Goal: Task Accomplishment & Management: Use online tool/utility

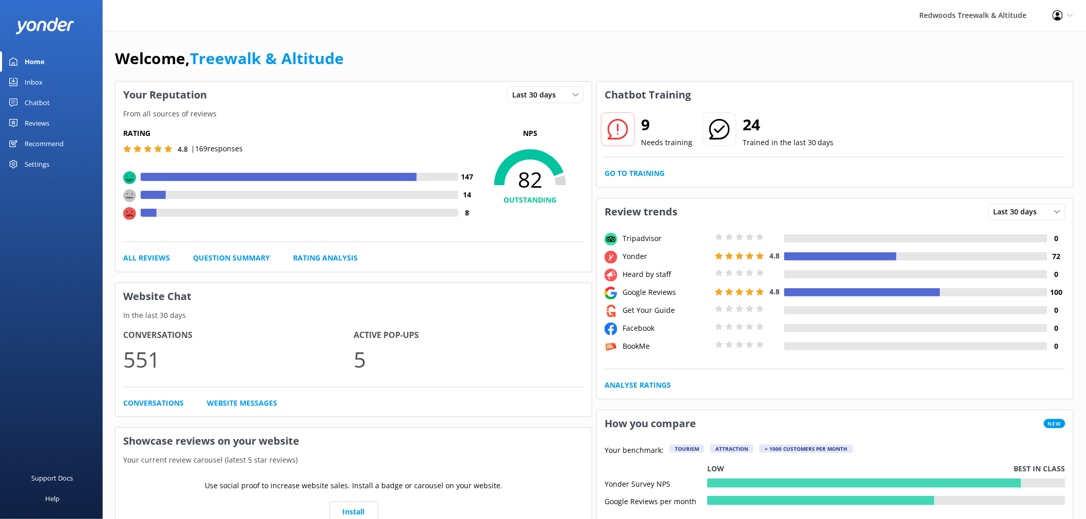
click at [44, 126] on div "Reviews" at bounding box center [37, 123] width 25 height 21
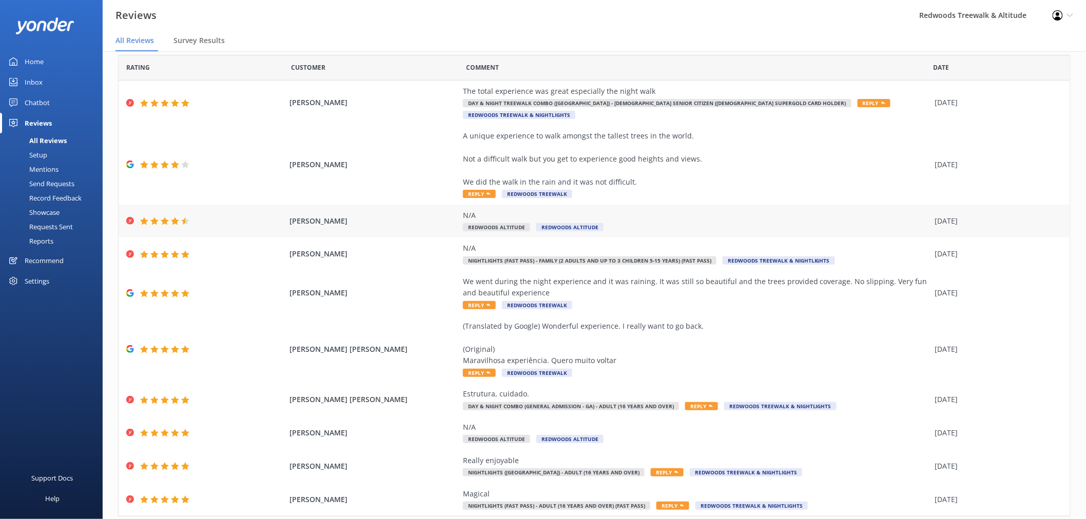
scroll to position [52, 0]
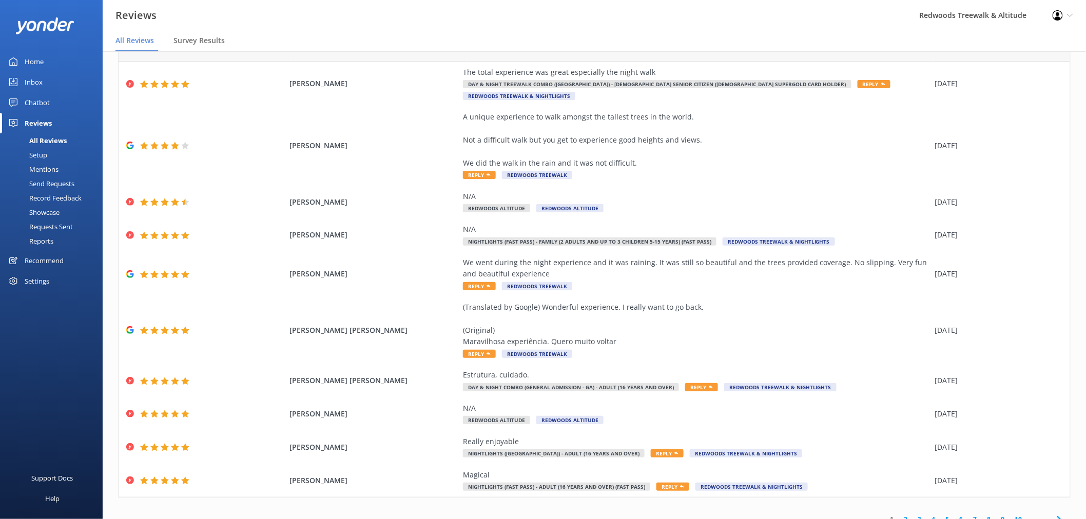
click at [899, 515] on link "2" at bounding box center [906, 520] width 14 height 10
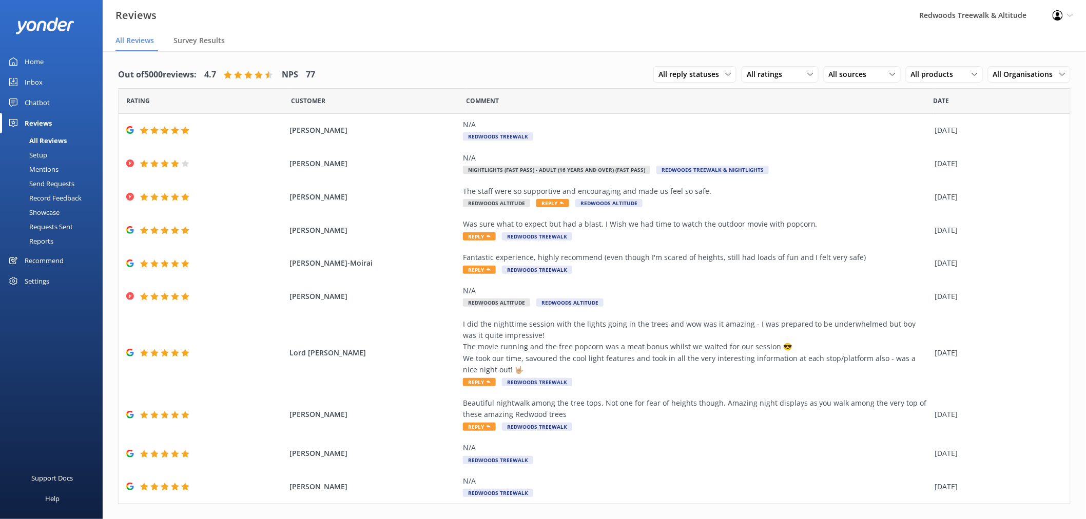
click at [69, 78] on link "Inbox" at bounding box center [51, 82] width 103 height 21
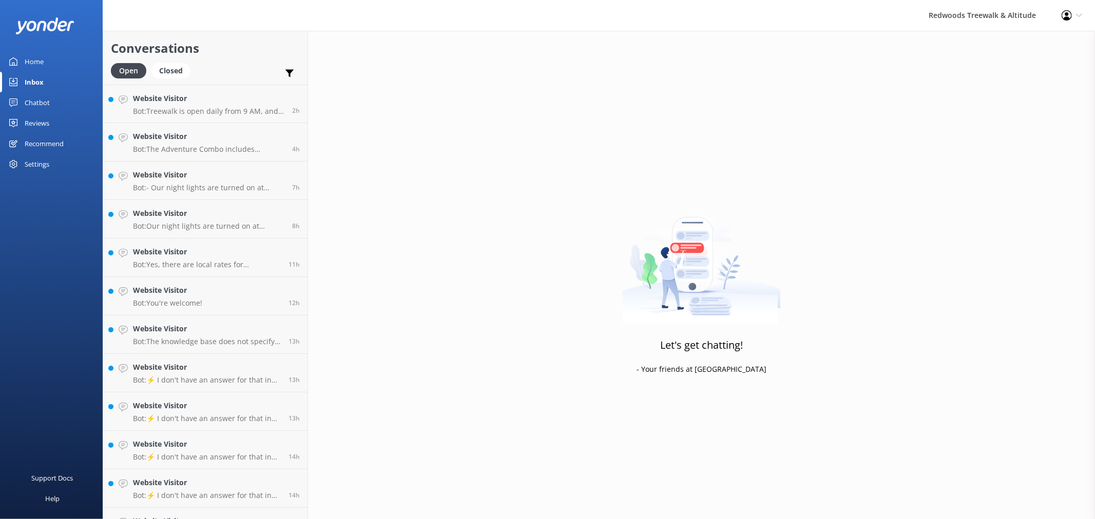
click at [211, 104] on h4 "Website Visitor" at bounding box center [208, 98] width 151 height 11
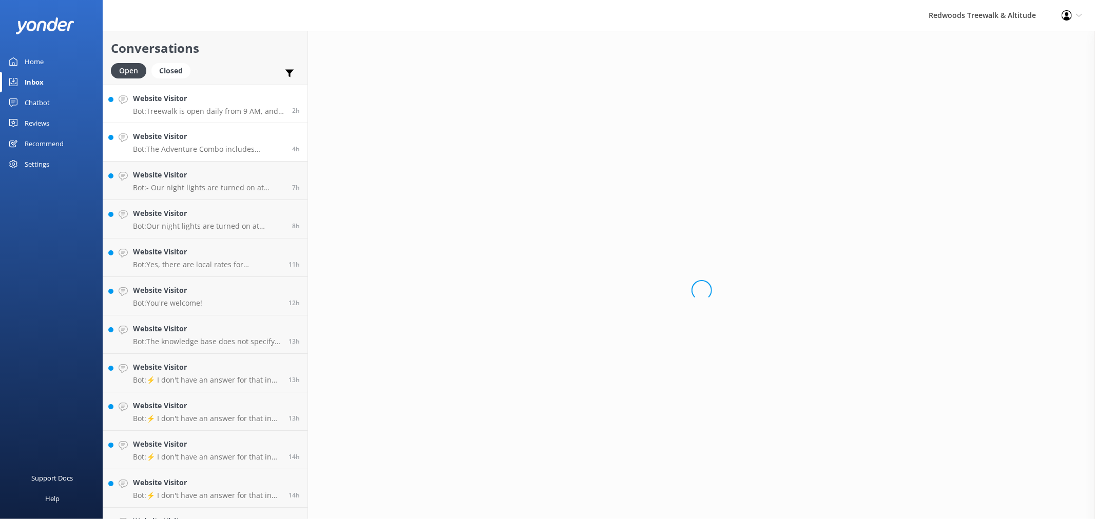
click at [194, 137] on h4 "Website Visitor" at bounding box center [208, 136] width 151 height 11
click at [190, 185] on p "Bot: - Our night lights are turned on at sunset, and the night walk starts 20 m…" at bounding box center [208, 187] width 151 height 9
click at [179, 216] on h4 "Website Visitor" at bounding box center [208, 213] width 151 height 11
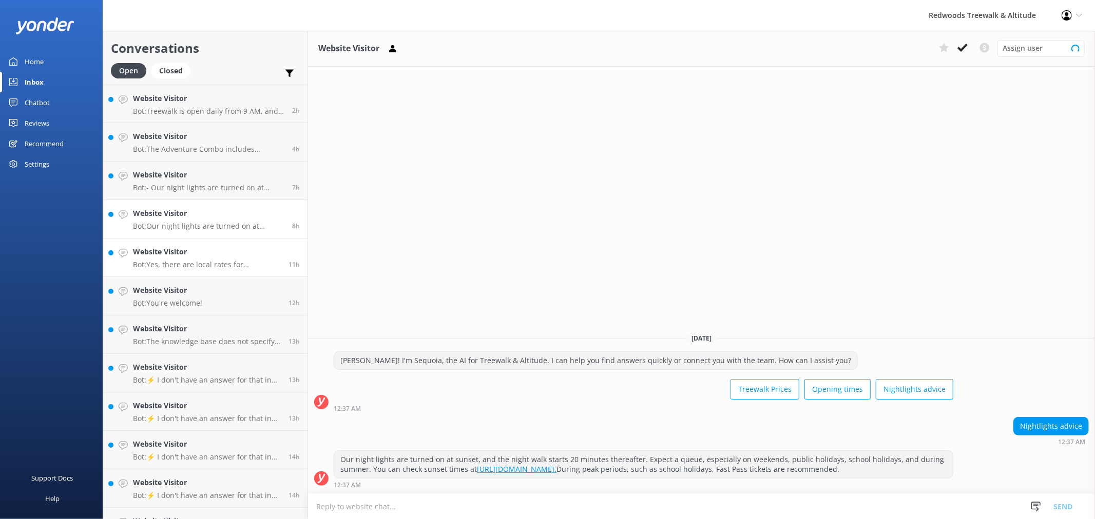
click at [177, 255] on h4 "Website Visitor" at bounding box center [207, 251] width 148 height 11
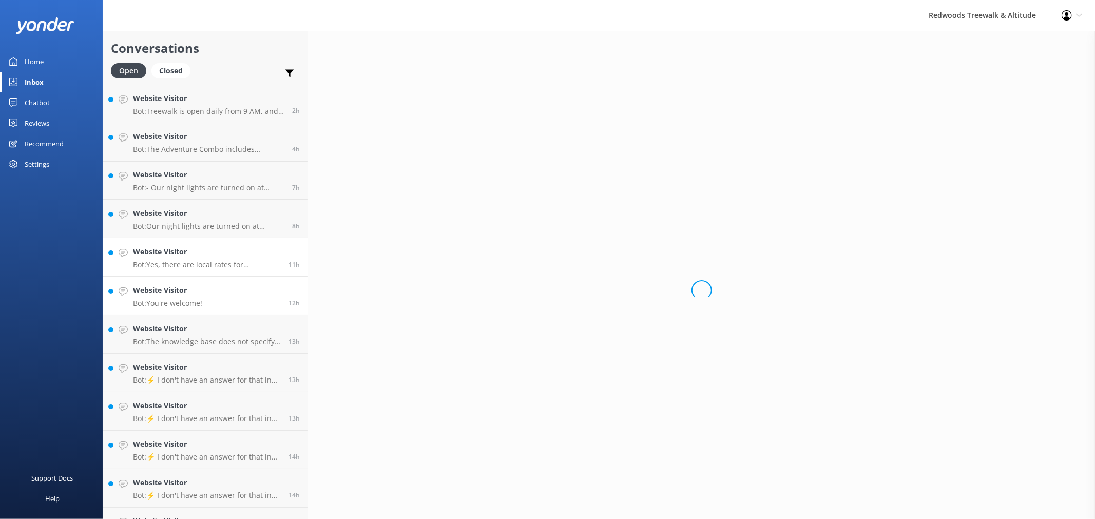
click at [178, 284] on link "Website Visitor Bot: You're welcome! 12h" at bounding box center [205, 296] width 204 height 38
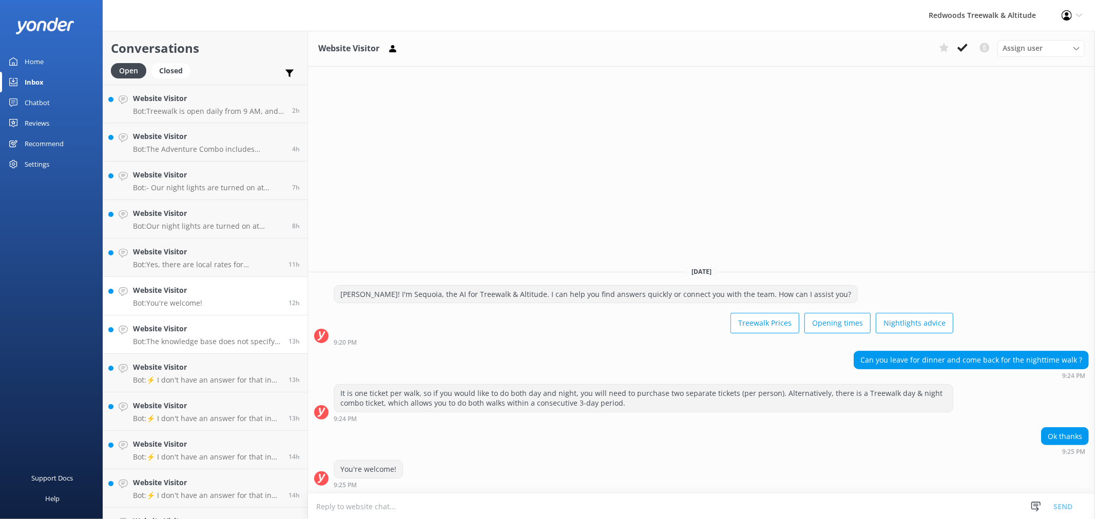
drag, startPoint x: 185, startPoint y: 329, endPoint x: 185, endPoint y: 345, distance: 16.9
click at [185, 327] on h4 "Website Visitor" at bounding box center [207, 328] width 148 height 11
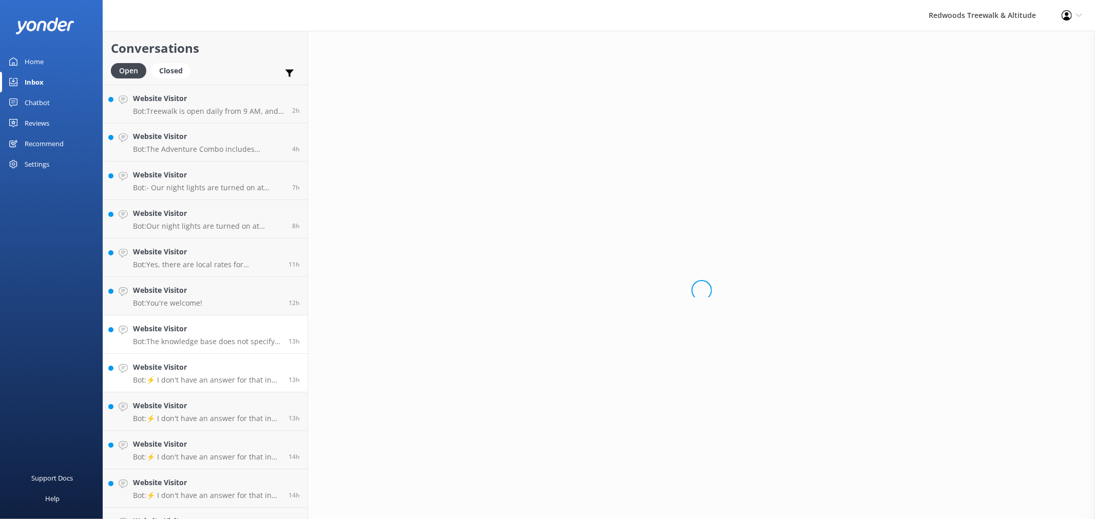
click at [185, 366] on h4 "Website Visitor" at bounding box center [207, 367] width 148 height 11
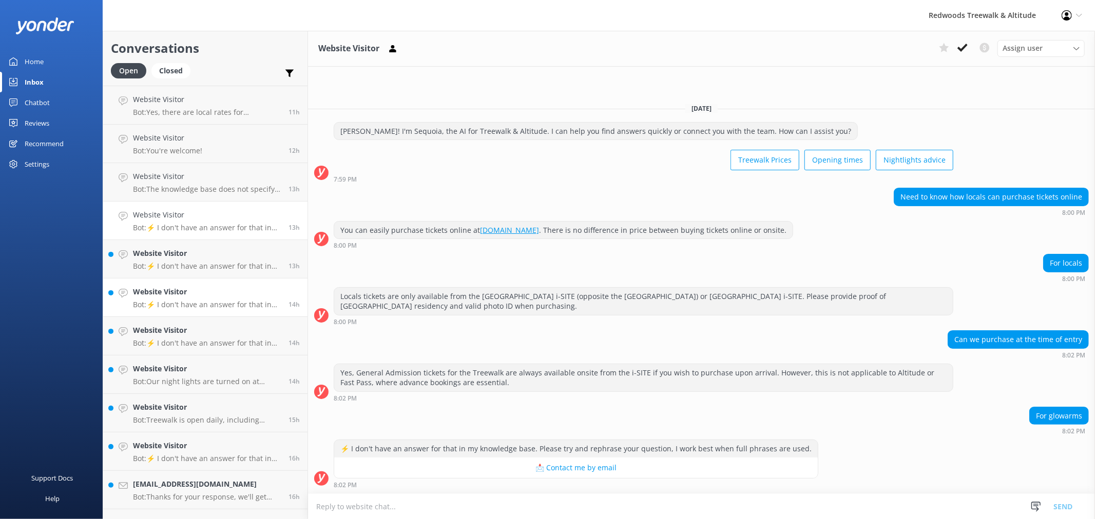
scroll to position [171, 0]
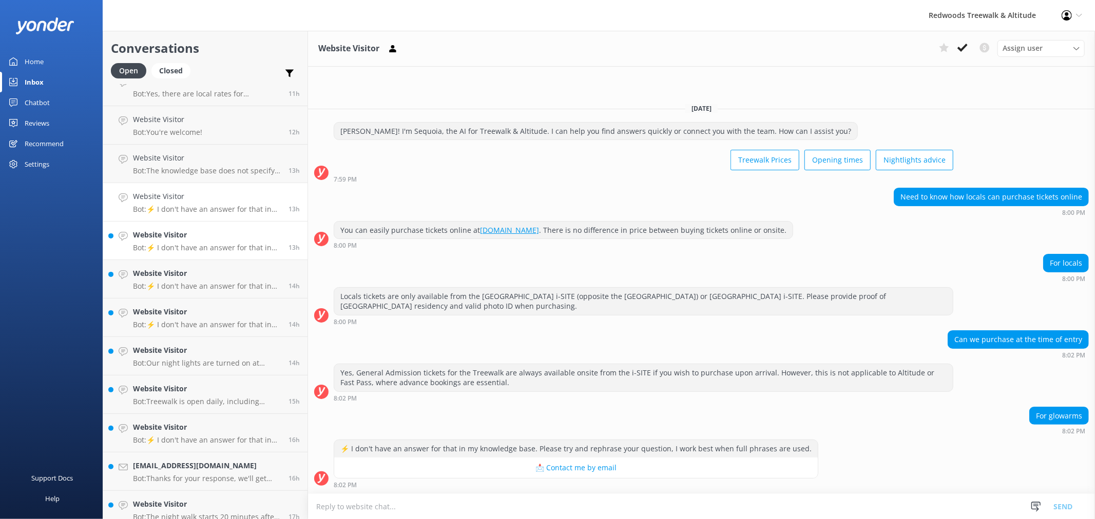
click at [211, 240] on h4 "Website Visitor" at bounding box center [207, 234] width 148 height 11
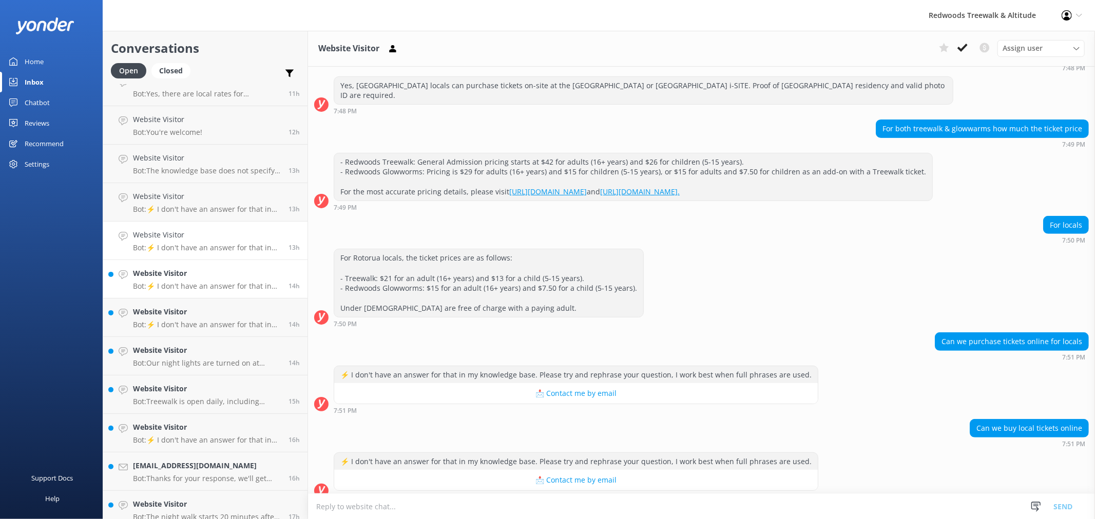
scroll to position [273, 0]
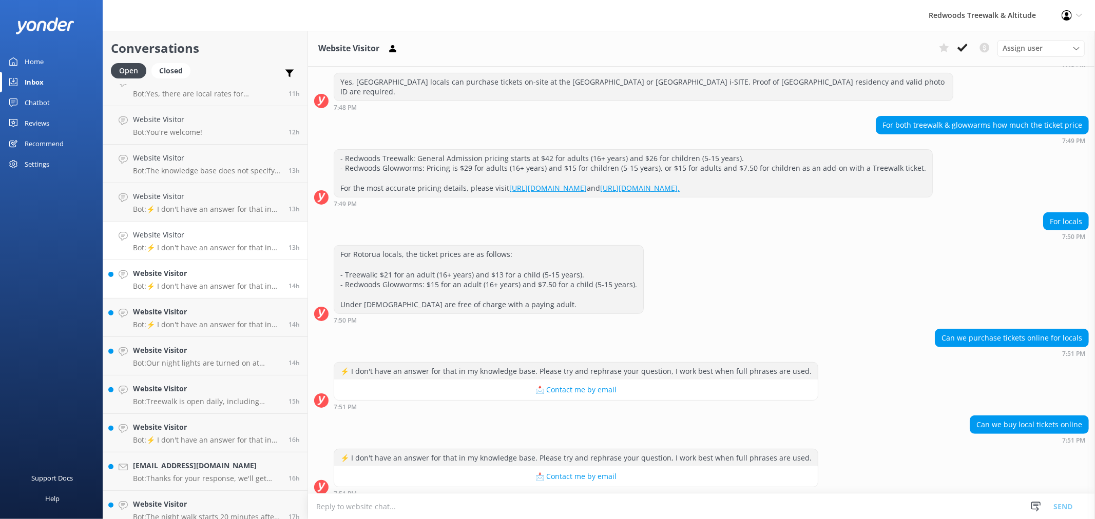
click at [209, 276] on h4 "Website Visitor" at bounding box center [207, 273] width 148 height 11
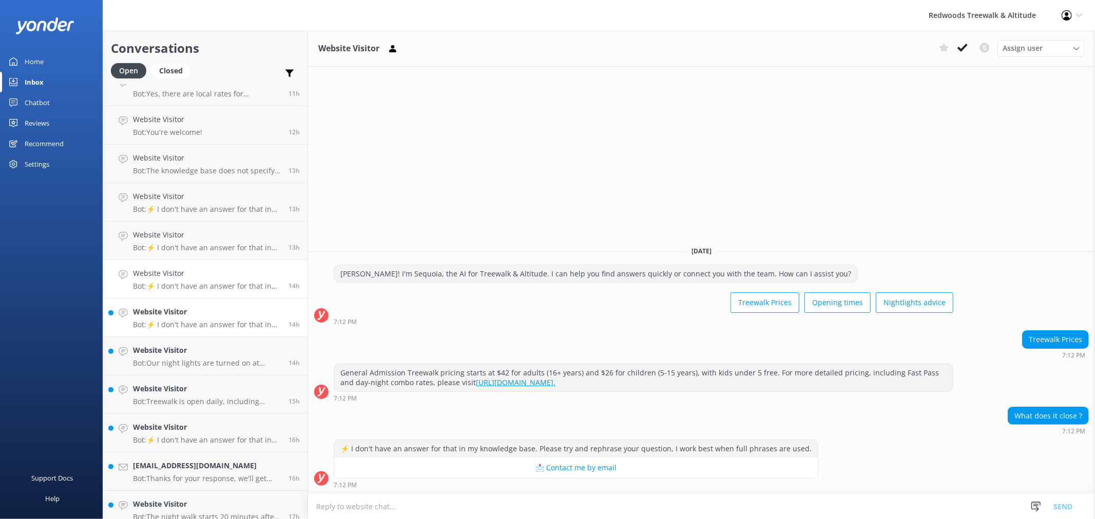
click at [204, 320] on p "Bot: ⚡ I don't have an answer for that in my knowledge base. Please try and rep…" at bounding box center [207, 324] width 148 height 9
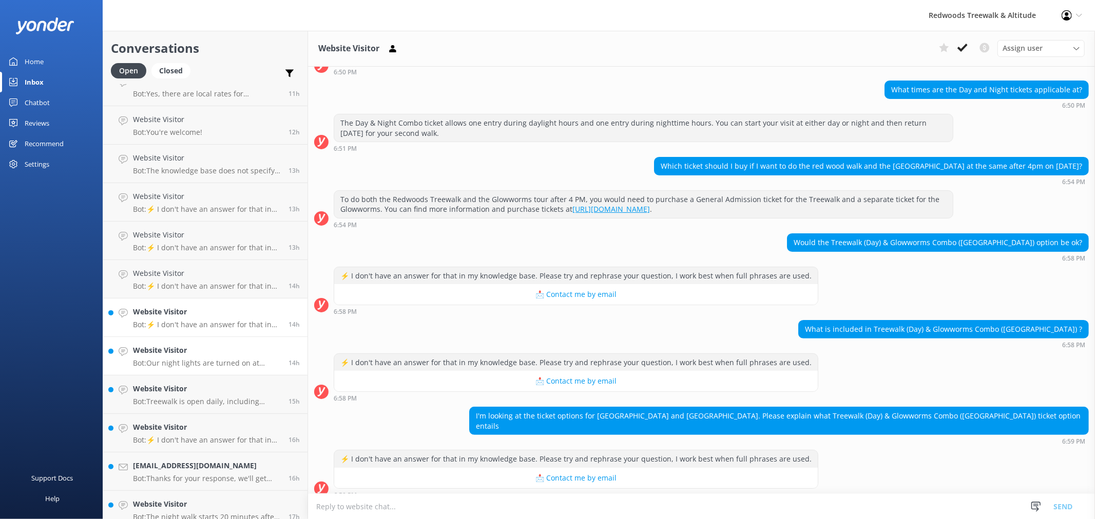
scroll to position [156, 0]
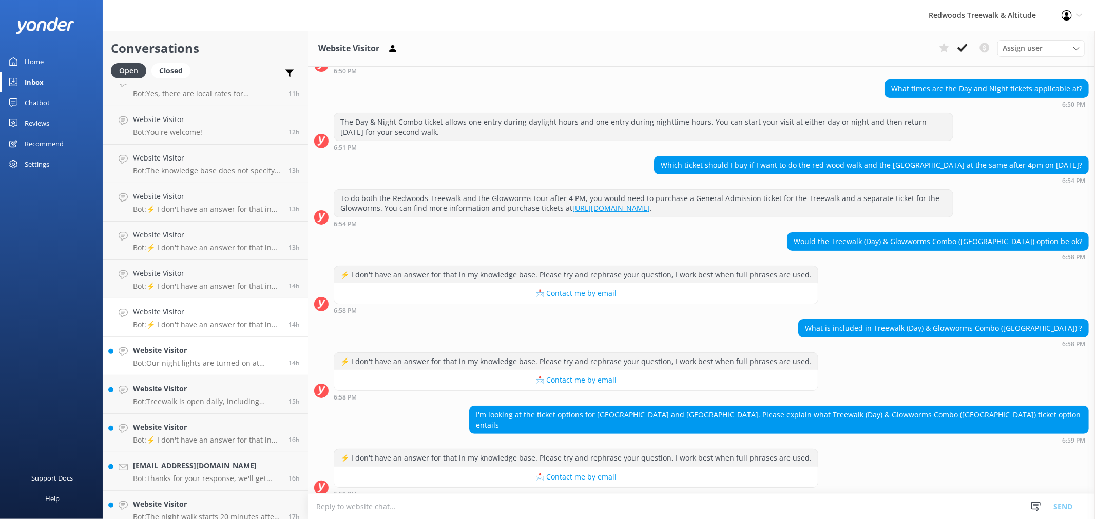
click at [200, 357] on div "Website Visitor Bot: Our night lights are turned on at sunset, and the night wa…" at bounding box center [207, 356] width 148 height 23
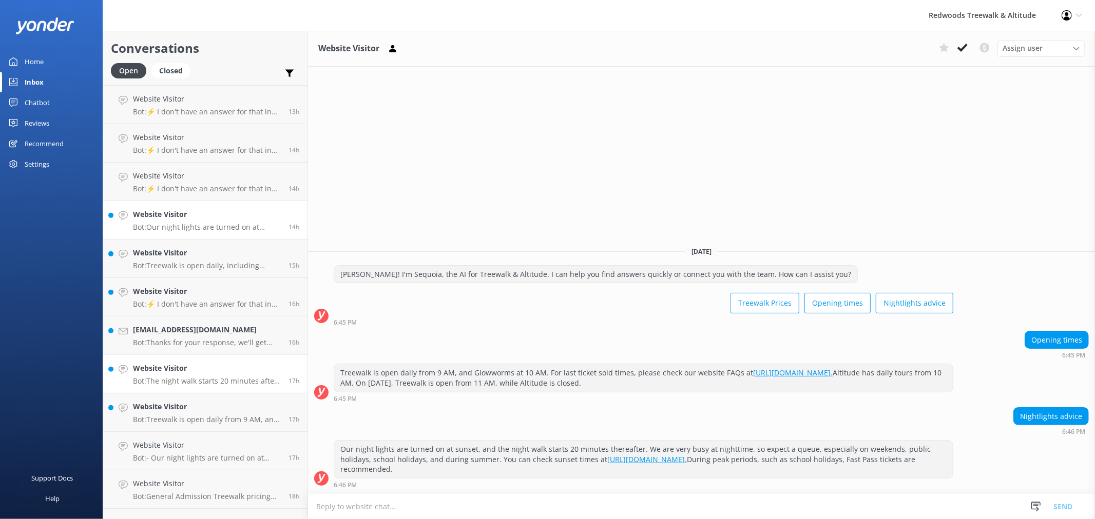
scroll to position [342, 0]
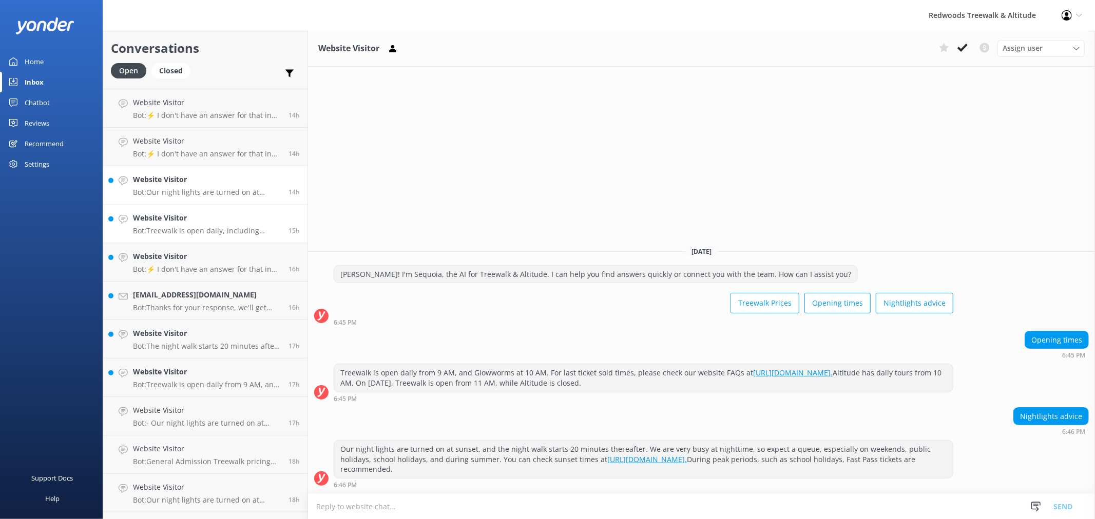
click at [199, 228] on p "Bot: Treewalk is open daily, including evenings. For specific last ticket sold …" at bounding box center [207, 230] width 148 height 9
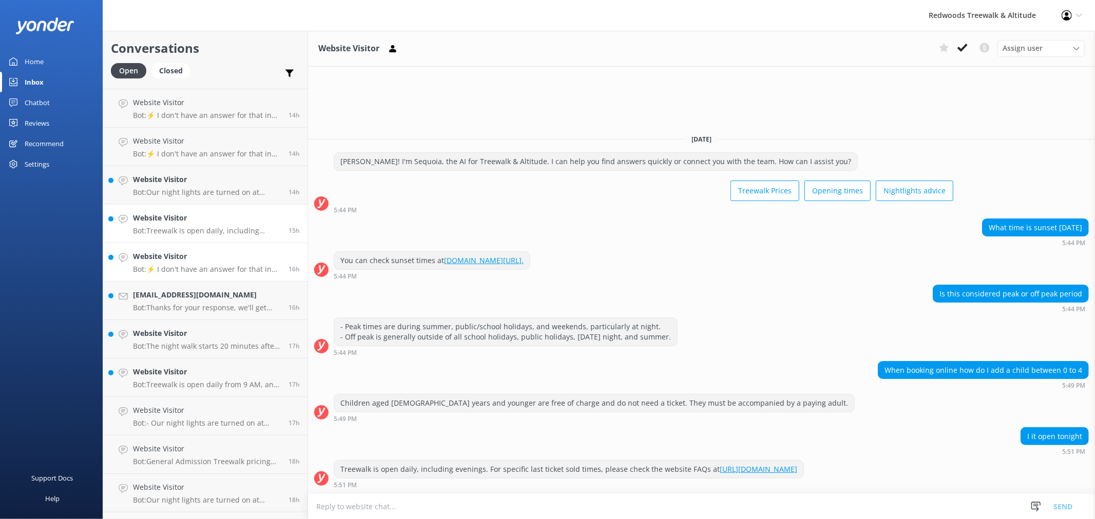
click at [197, 271] on p "Bot: ⚡ I don't have an answer for that in my knowledge base. Please try and rep…" at bounding box center [207, 269] width 148 height 9
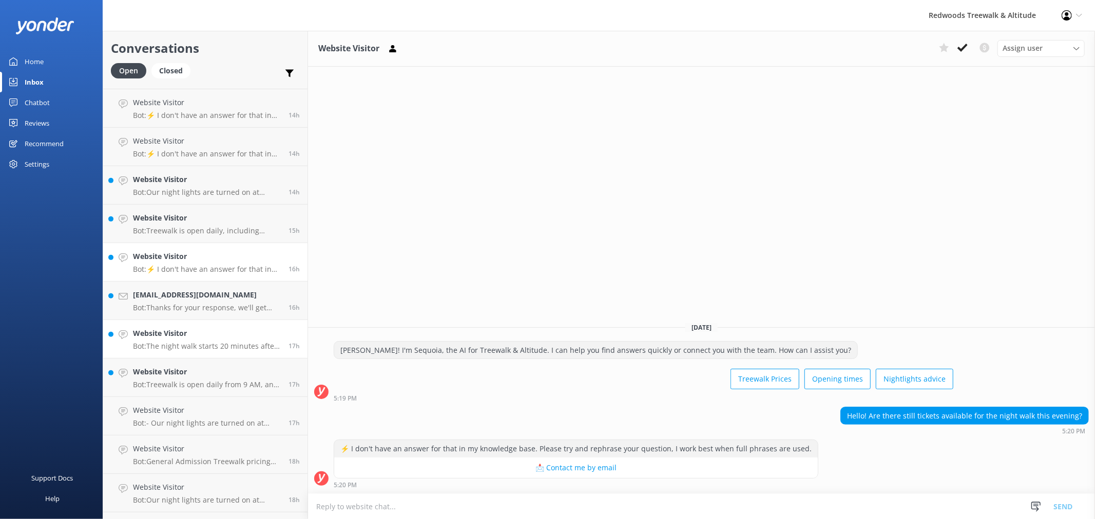
click at [187, 339] on div "Website Visitor Bot: The night walk starts 20 minutes after sunset. You can che…" at bounding box center [207, 339] width 148 height 23
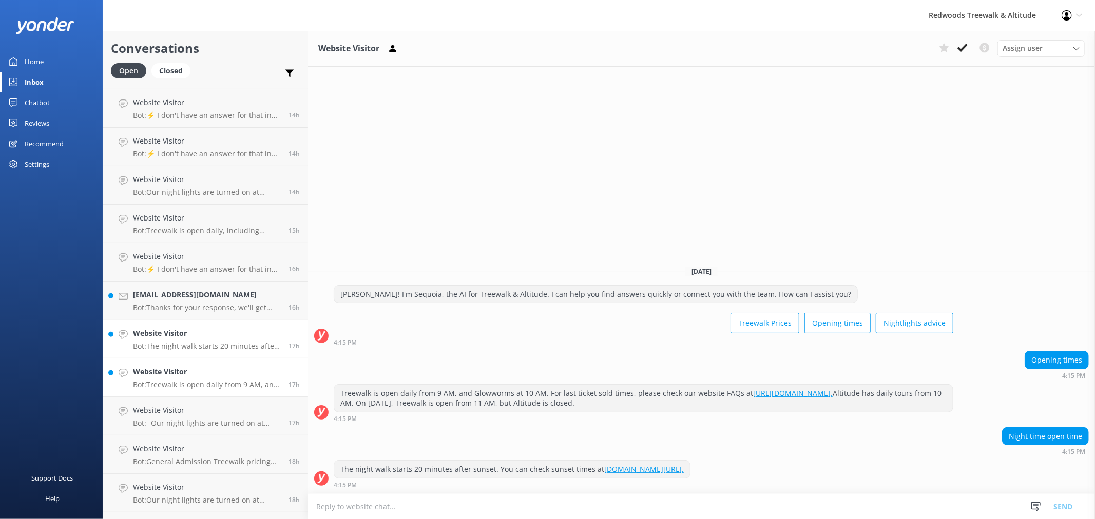
click at [177, 388] on p "Bot: Treewalk is open daily from 9 AM, and Glowworms open at 10 AM. For last ti…" at bounding box center [207, 384] width 148 height 9
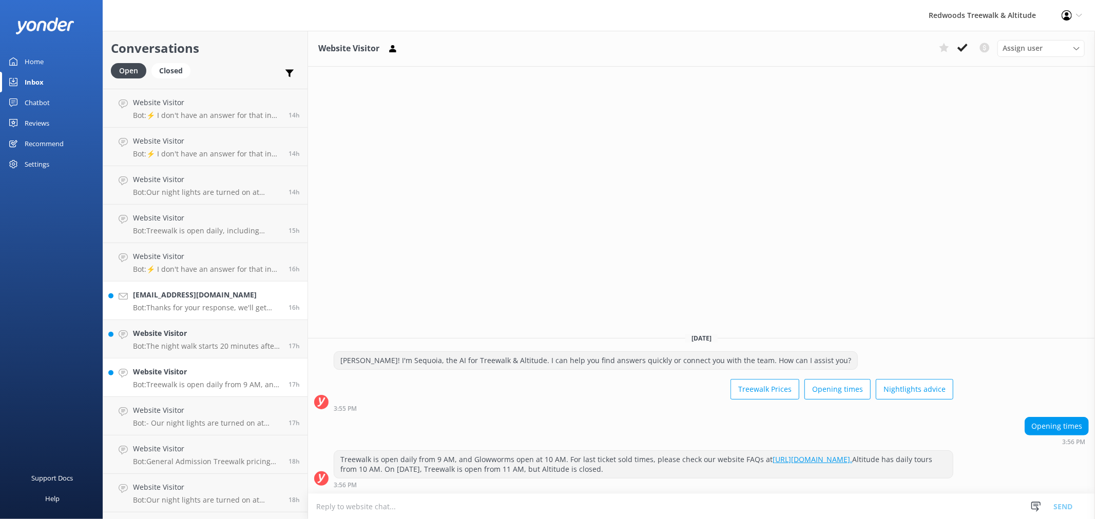
click at [180, 306] on p "Bot: Thanks for your response, we'll get back to you as soon as we can during o…" at bounding box center [207, 307] width 148 height 9
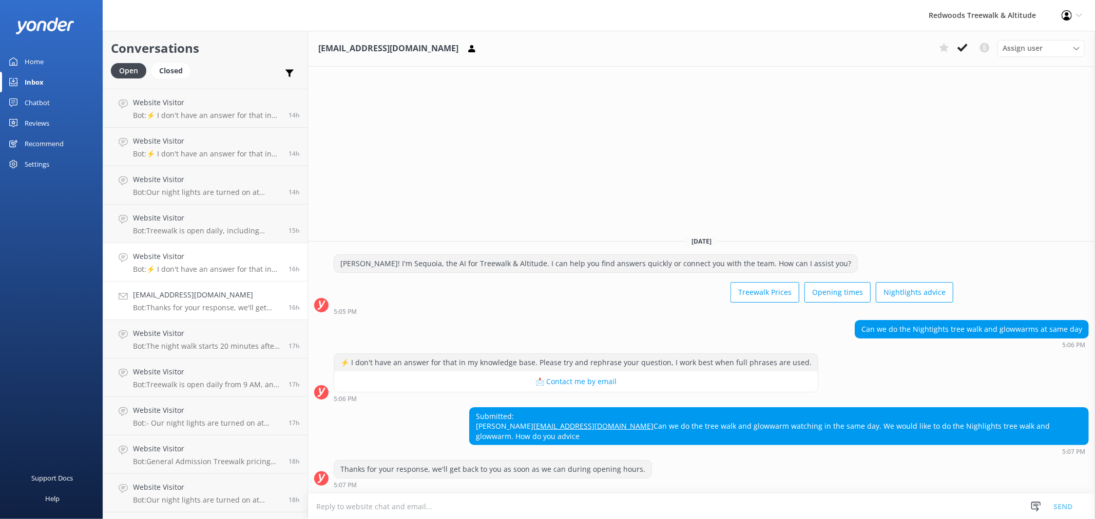
click at [205, 247] on link "Website Visitor Bot: ⚡ I don't have an answer for that in my knowledge base. Pl…" at bounding box center [205, 262] width 204 height 38
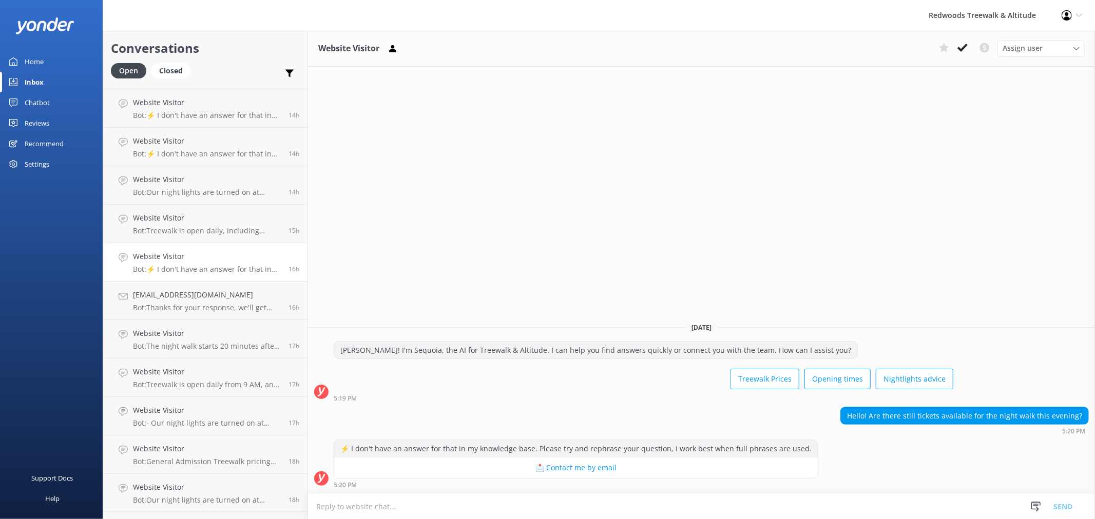
click at [70, 54] on link "Home" at bounding box center [51, 61] width 103 height 21
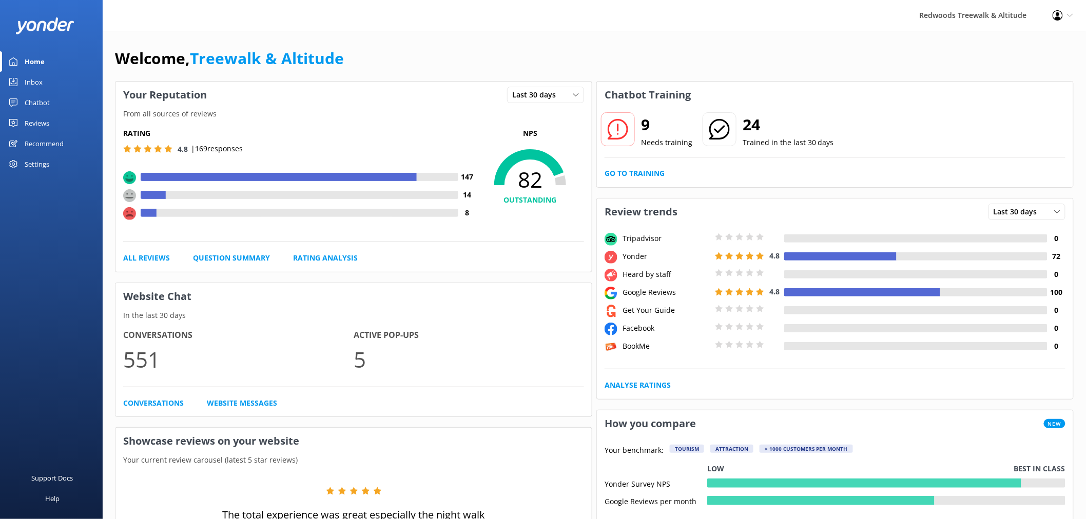
click at [632, 182] on div "9 Needs training 24 Trained in the last 30 days Go to Training" at bounding box center [835, 147] width 476 height 79
click at [632, 175] on link "Go to Training" at bounding box center [635, 173] width 60 height 11
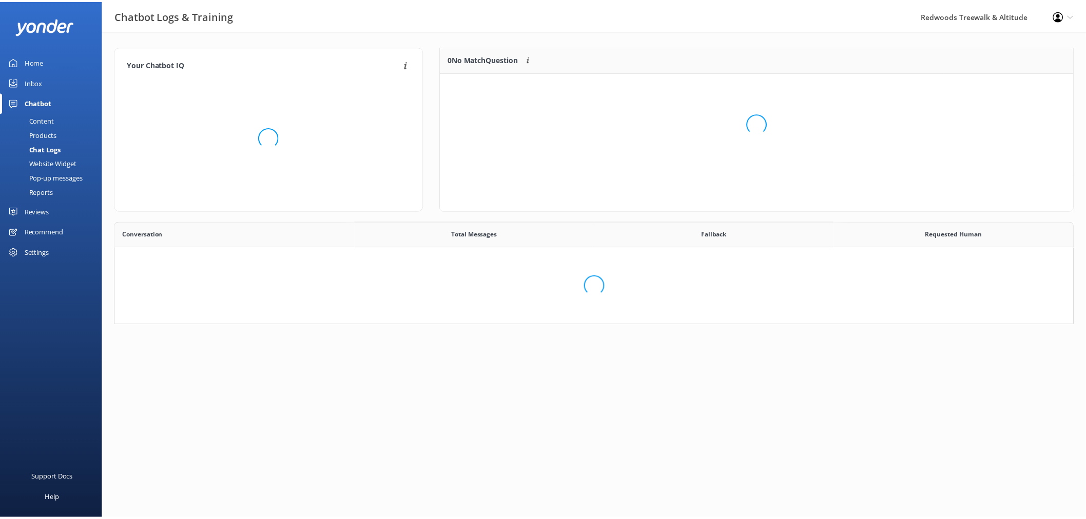
scroll to position [351, 950]
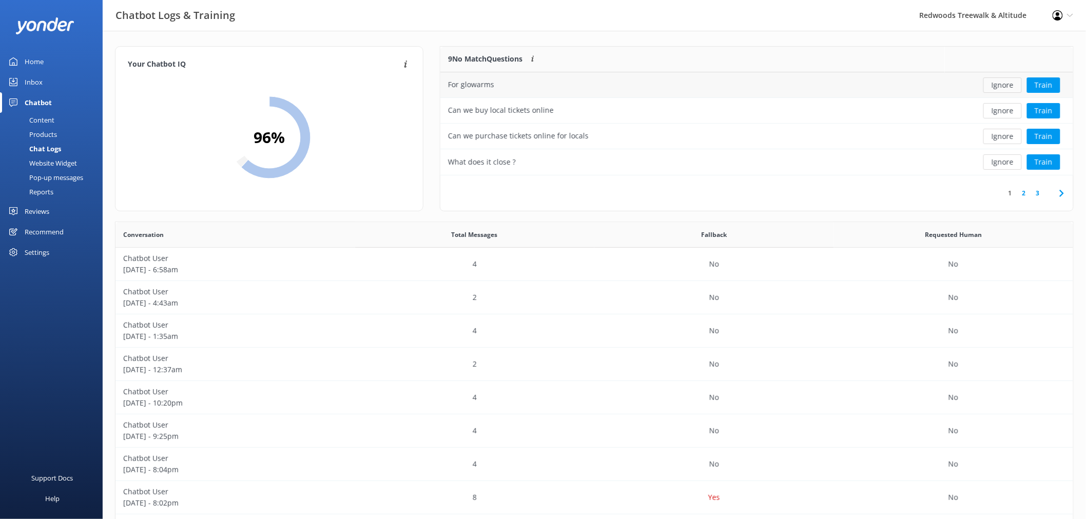
click at [1003, 84] on button "Ignore" at bounding box center [1002, 85] width 38 height 15
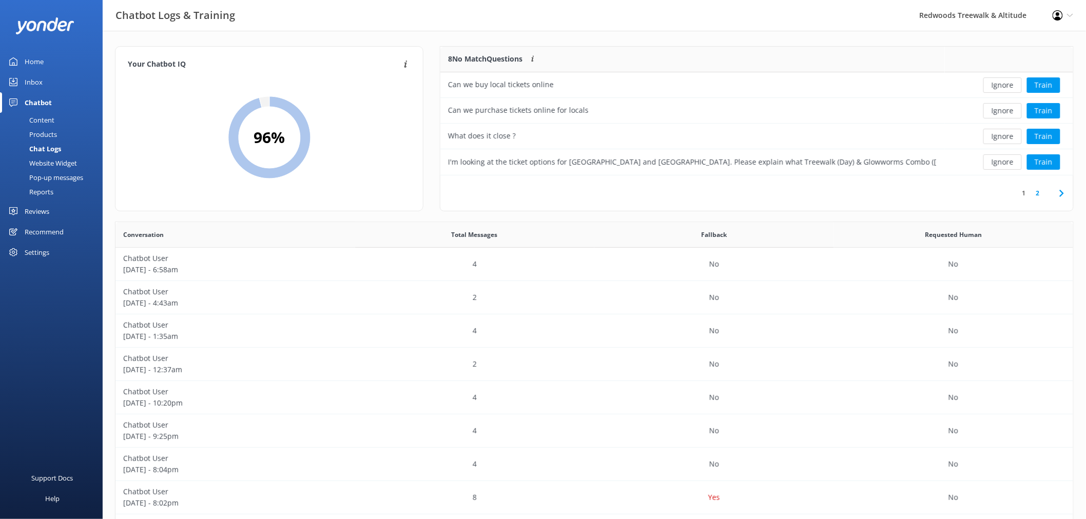
click at [1003, 84] on button "Ignore" at bounding box center [1002, 85] width 38 height 15
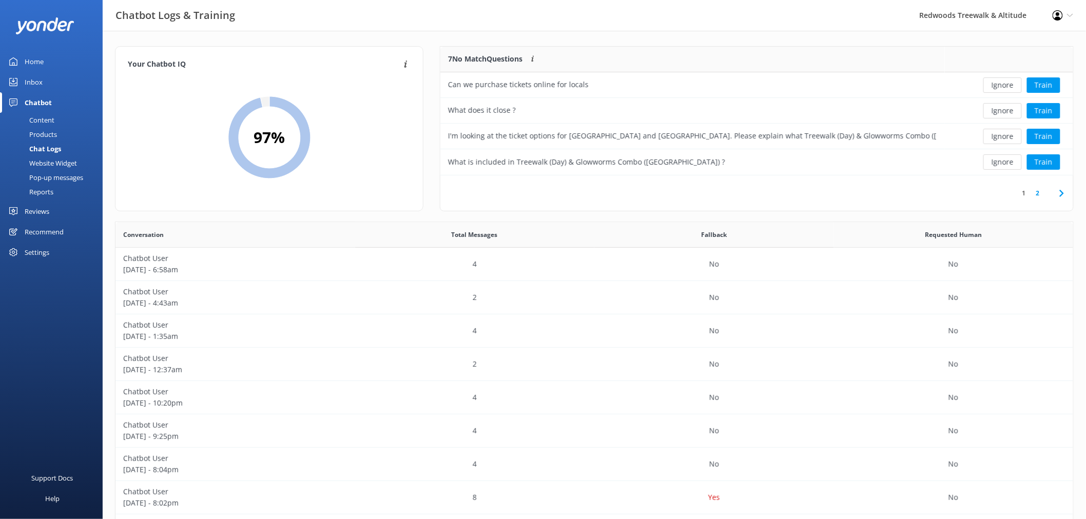
click at [1003, 84] on button "Ignore" at bounding box center [1002, 85] width 38 height 15
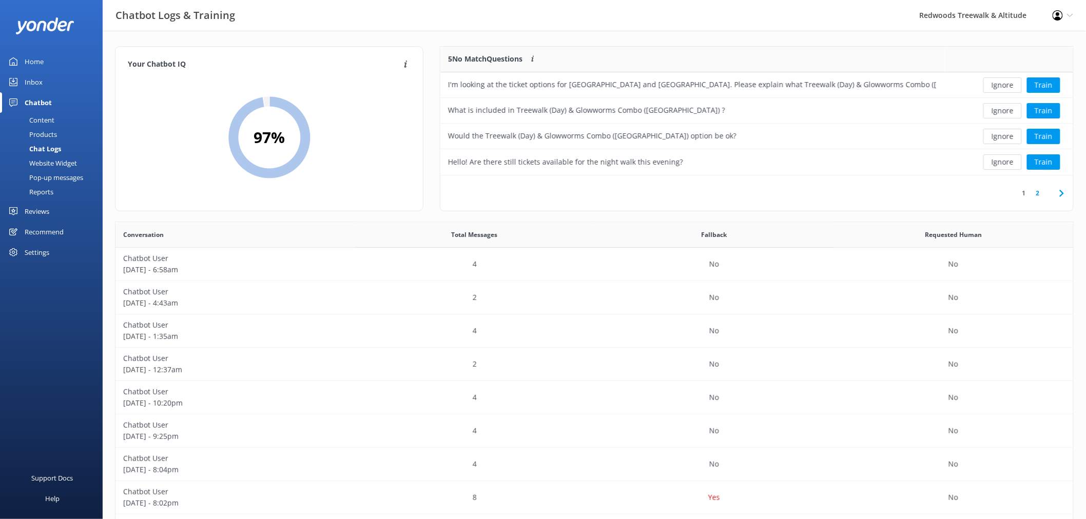
click at [1003, 84] on button "Ignore" at bounding box center [1002, 85] width 38 height 15
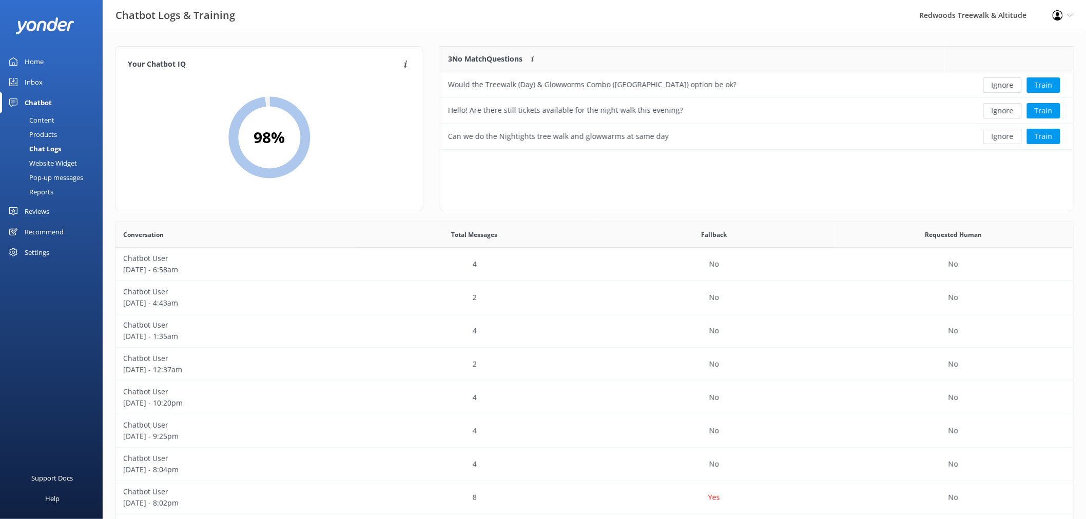
scroll to position [94, 624]
click at [1003, 84] on button "Ignore" at bounding box center [1002, 85] width 38 height 15
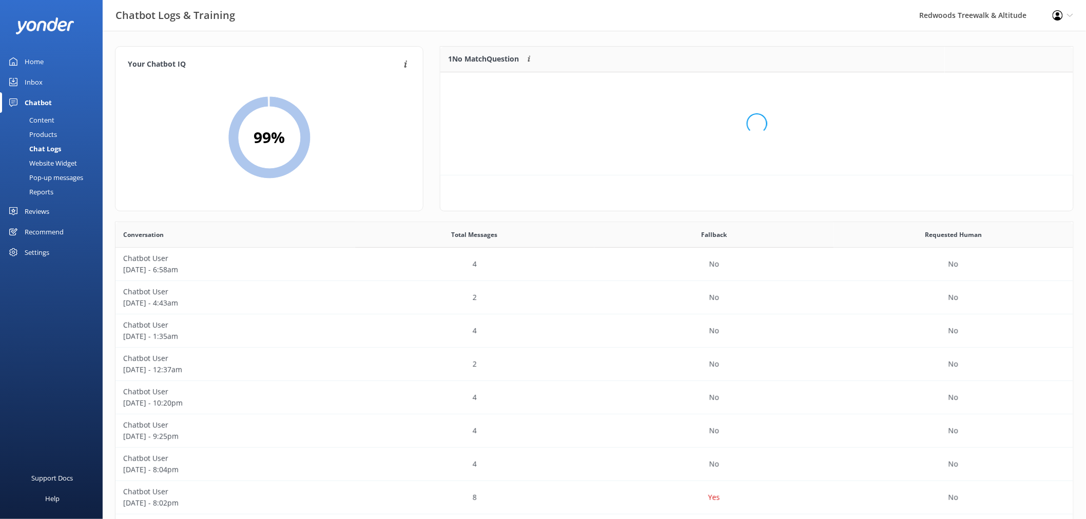
scroll to position [43, 624]
click at [1003, 84] on button "Ignore" at bounding box center [1002, 85] width 38 height 15
click at [49, 59] on link "Home" at bounding box center [51, 61] width 103 height 21
